Goal: Navigation & Orientation: Find specific page/section

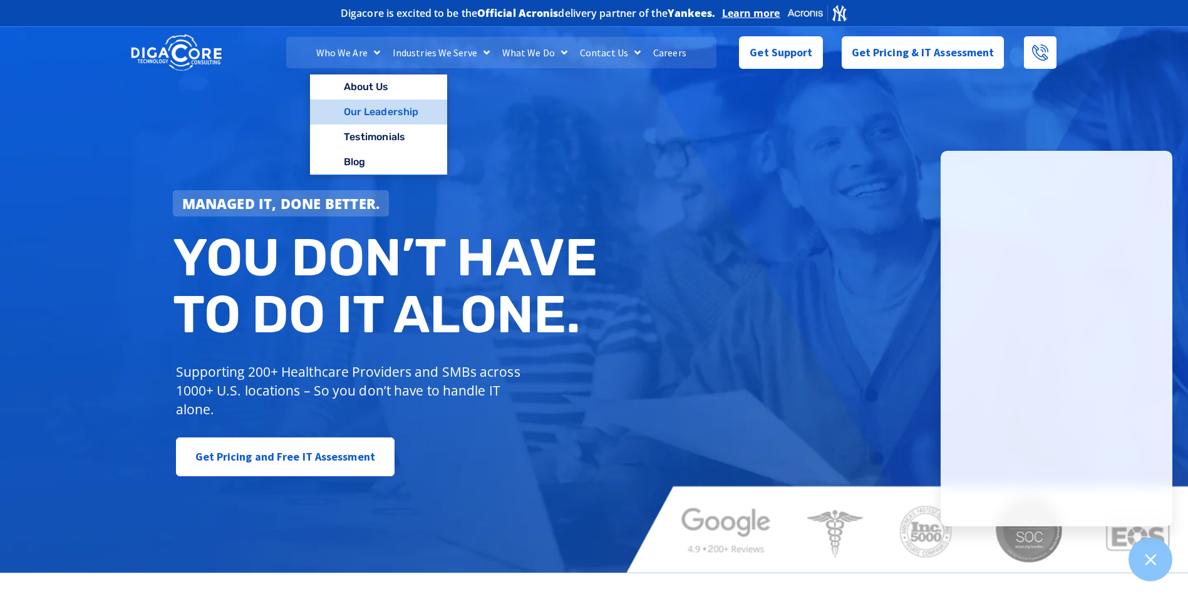
click at [369, 114] on link "Our Leadership" at bounding box center [378, 112] width 137 height 25
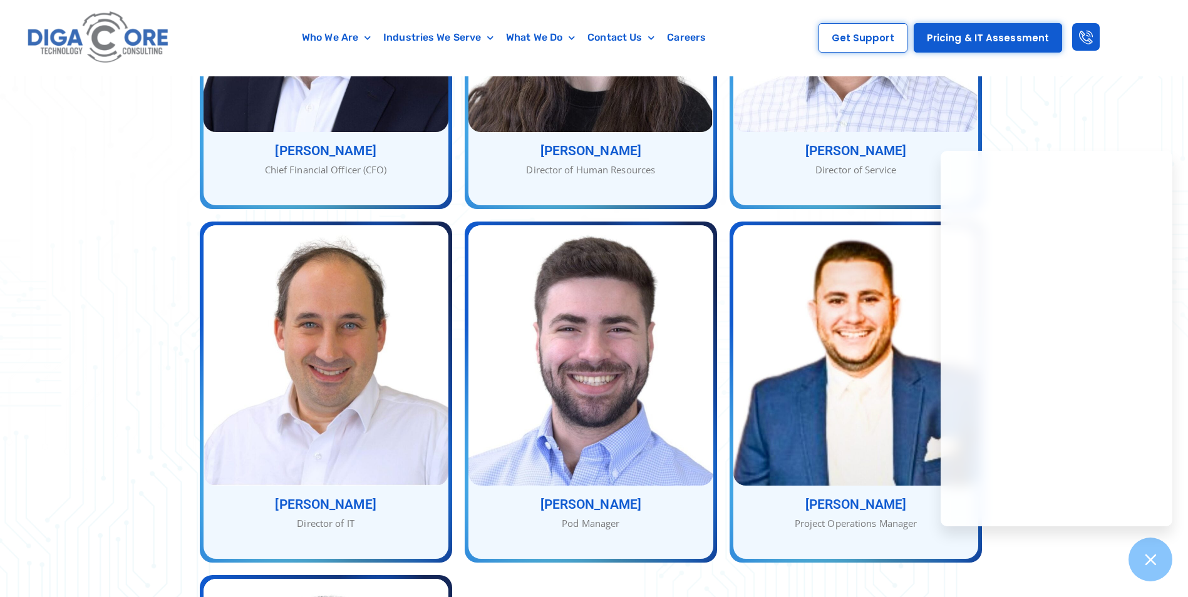
scroll to position [1127, 0]
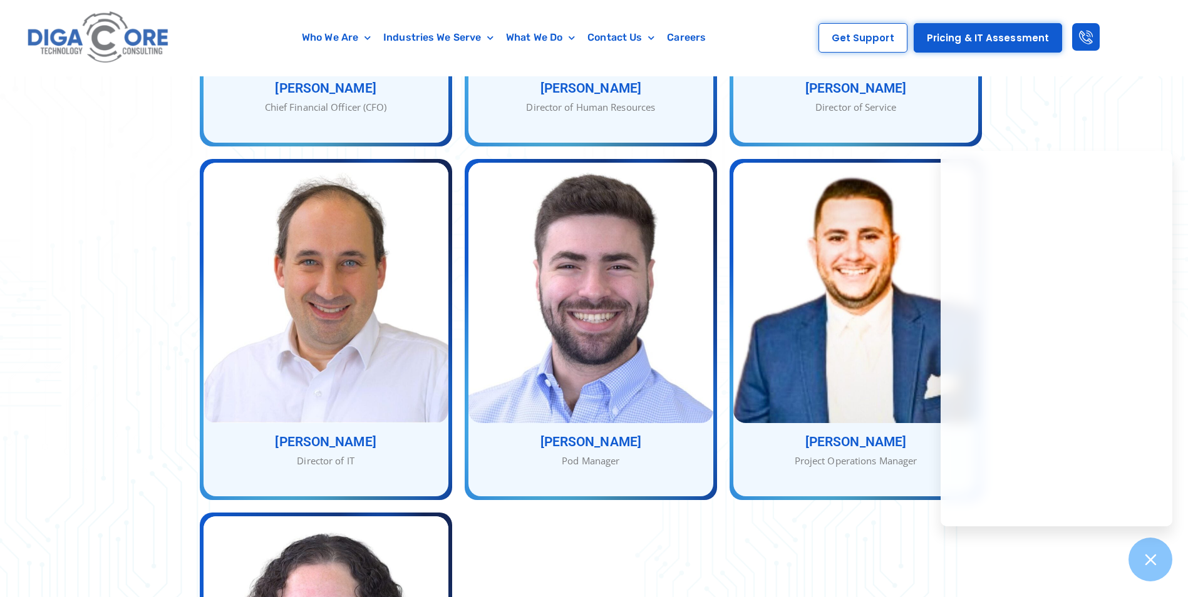
click at [1161, 110] on div "Our Service Team With many combined years of experience, [PERSON_NAME], [PERSON…" at bounding box center [594, 76] width 1188 height 1682
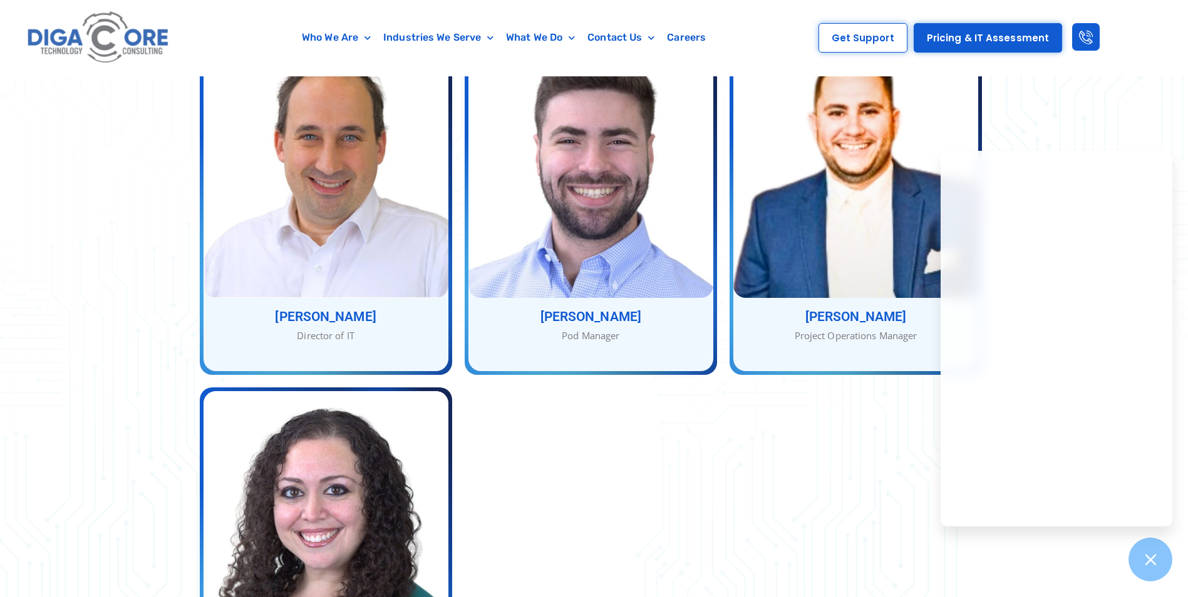
scroll to position [1002, 0]
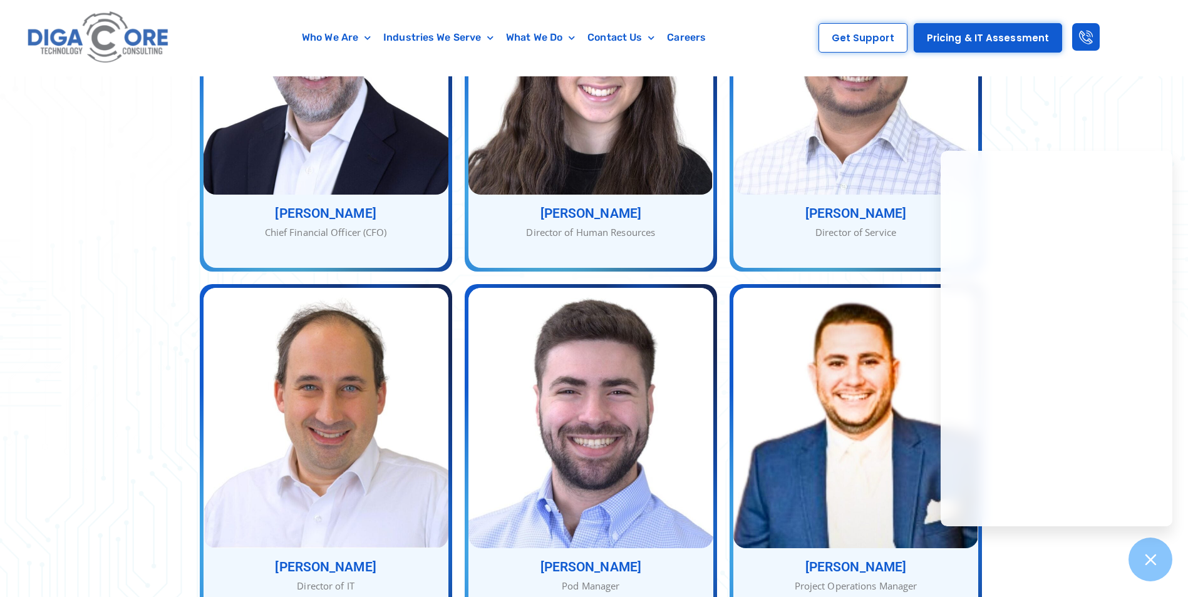
click at [1091, 126] on div "Our Service Team With many combined years of experience, [PERSON_NAME], [PERSON…" at bounding box center [594, 202] width 1188 height 1682
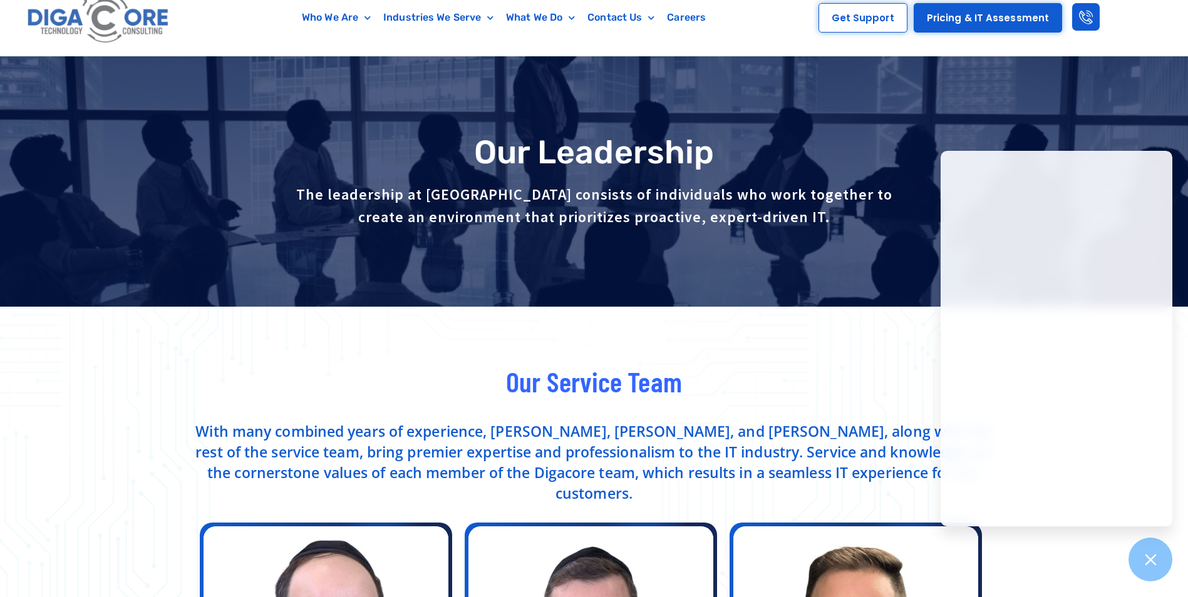
scroll to position [0, 0]
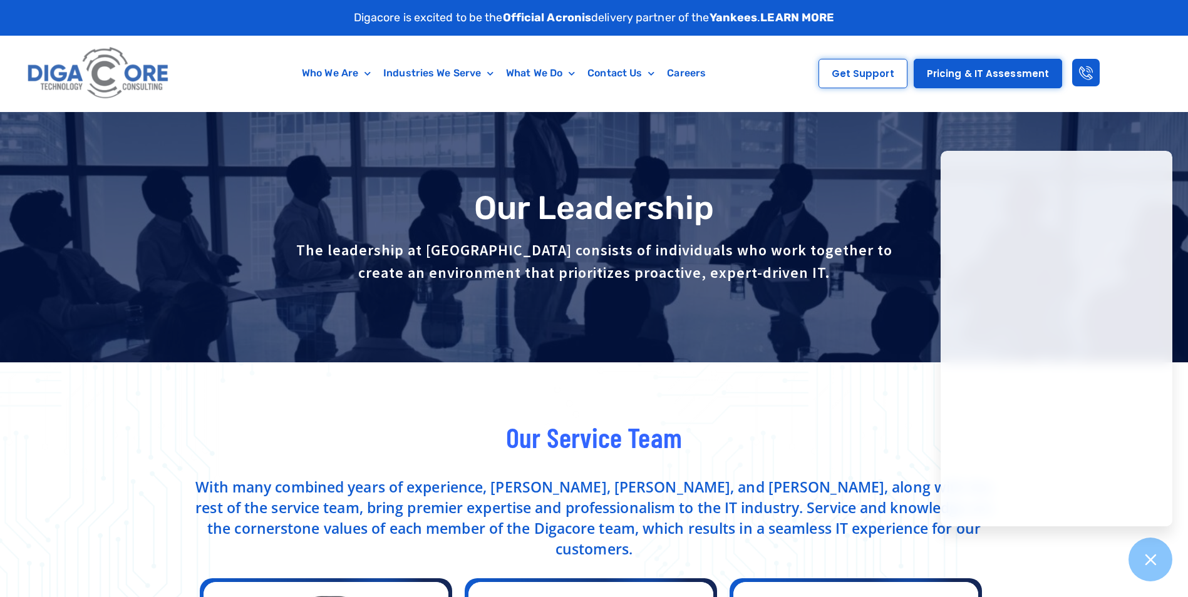
click at [764, 93] on div "Who We Are About Us Our Leadership Testimonials Blog Industries We Serve Health…" at bounding box center [480, 74] width 587 height 76
